Goal: Task Accomplishment & Management: Manage account settings

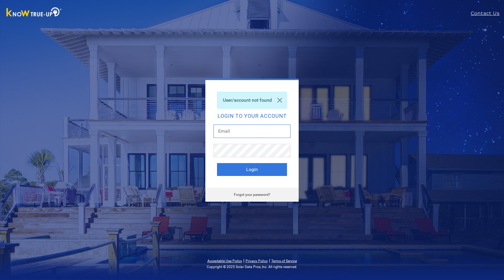
click at [243, 133] on input "text" at bounding box center [252, 130] width 77 height 13
click at [247, 193] on link "Forgot your password?" at bounding box center [252, 194] width 36 height 4
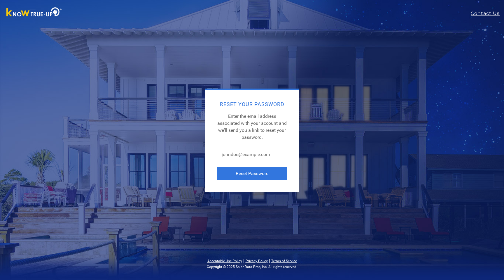
click at [245, 152] on input "text" at bounding box center [252, 154] width 70 height 13
type input "messinger.matt@gmail.com"
click at [246, 179] on button "Reset Password" at bounding box center [252, 173] width 70 height 13
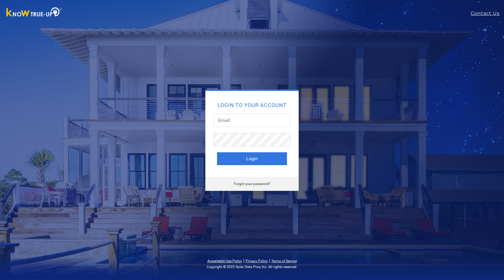
click at [352, 93] on div "Login to your account Login Forgot your password?" at bounding box center [252, 139] width 257 height 101
